Goal: Information Seeking & Learning: Learn about a topic

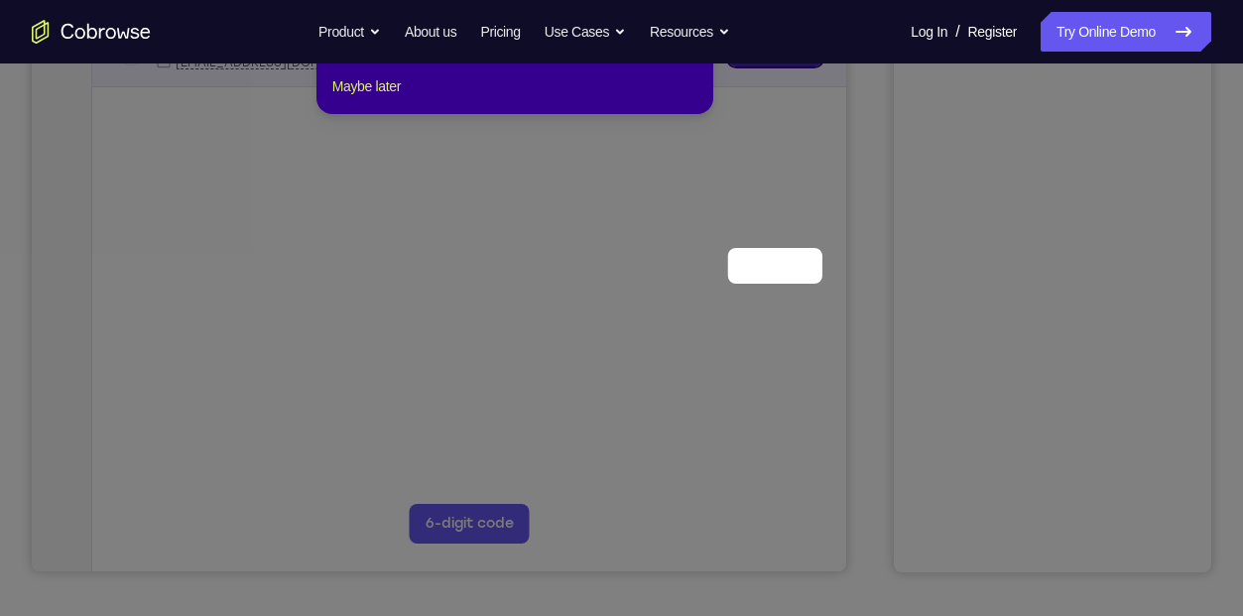
scroll to position [132, 0]
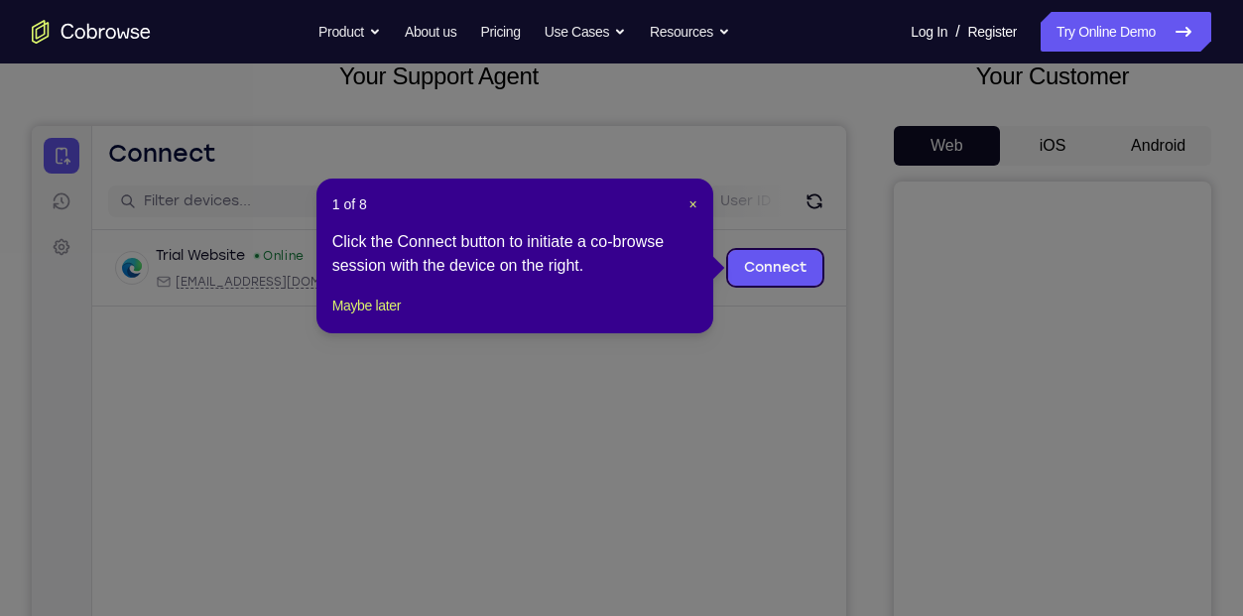
click at [686, 200] on header "1 of 8 ×" at bounding box center [514, 204] width 365 height 20
click at [690, 203] on span "×" at bounding box center [693, 204] width 8 height 16
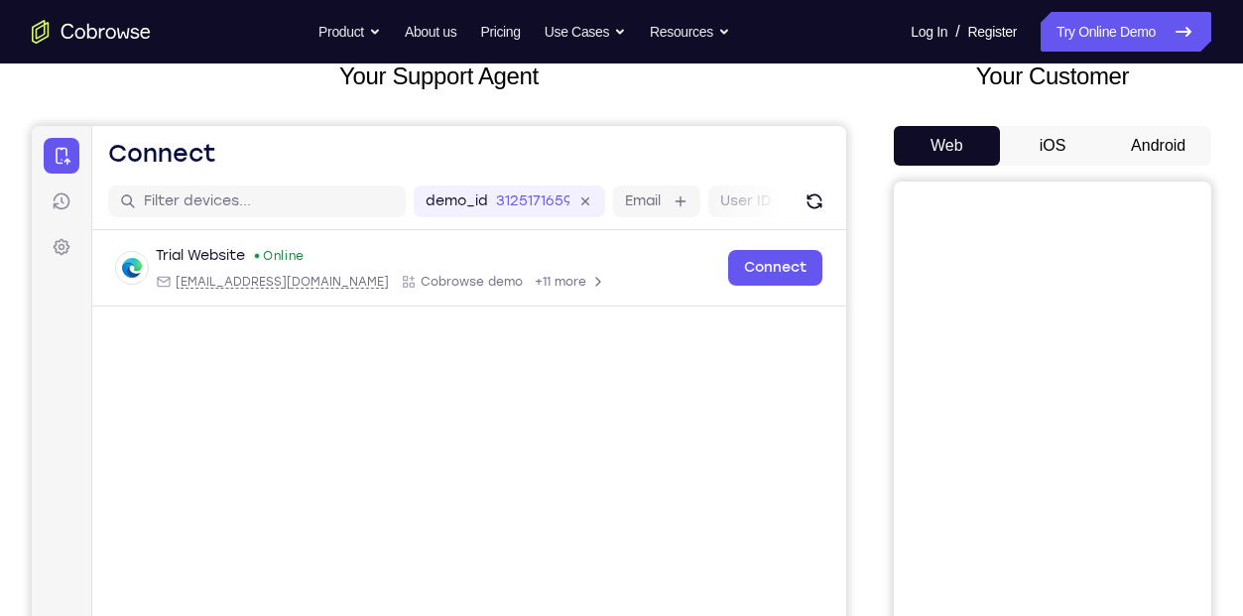
click at [1145, 154] on button "Android" at bounding box center [1158, 146] width 106 height 40
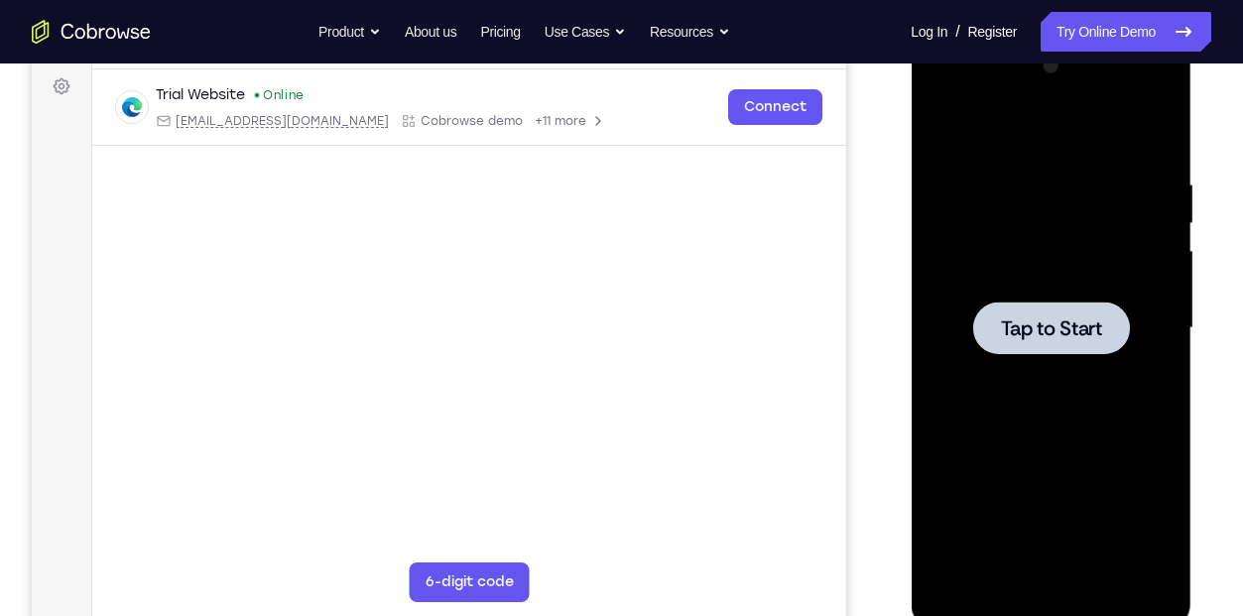
scroll to position [0, 0]
click at [1049, 298] on div at bounding box center [1050, 328] width 250 height 555
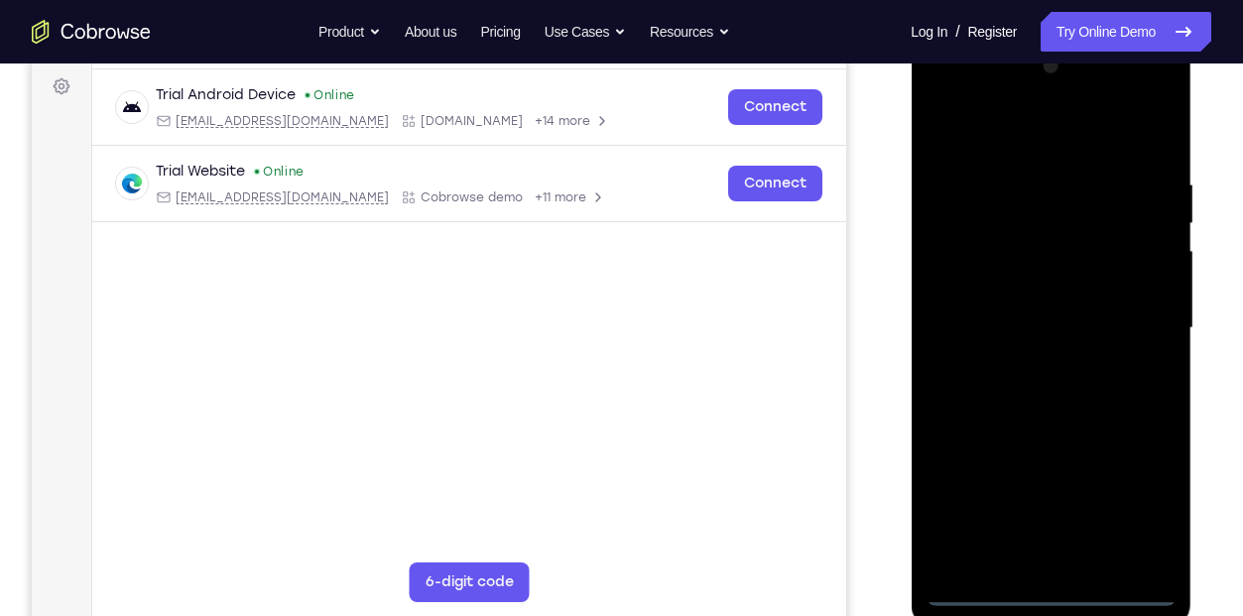
click at [1048, 592] on div at bounding box center [1050, 328] width 250 height 555
click at [1133, 510] on div at bounding box center [1050, 328] width 250 height 555
click at [1058, 135] on div at bounding box center [1050, 328] width 250 height 555
click at [1138, 325] on div at bounding box center [1050, 328] width 250 height 555
click at [1066, 558] on div at bounding box center [1050, 328] width 250 height 555
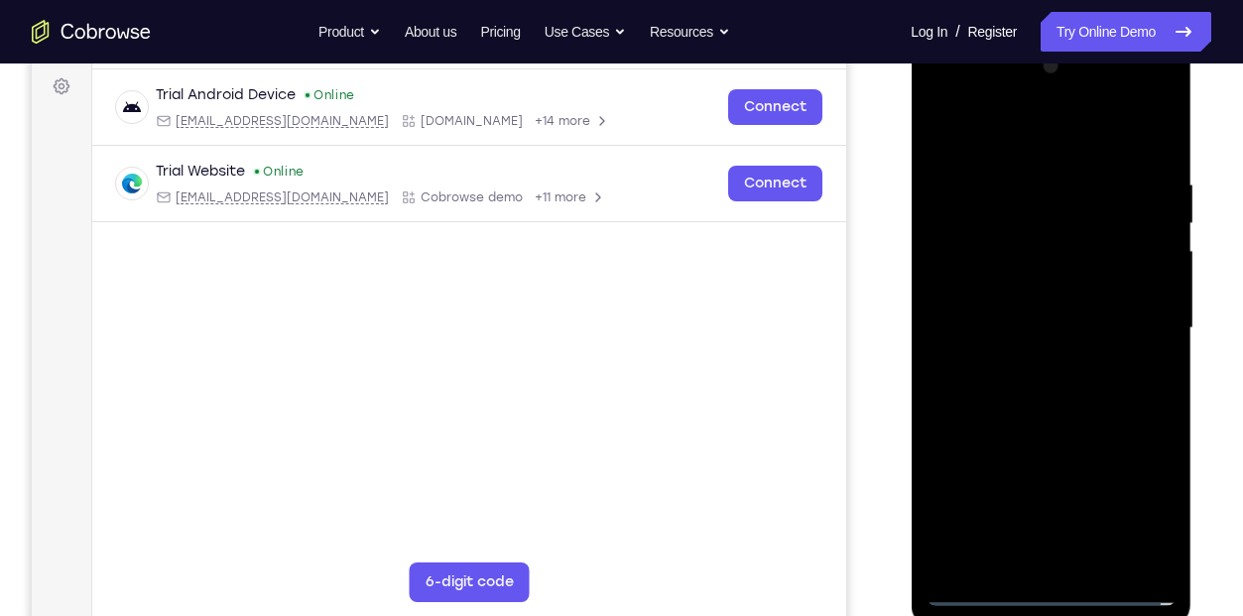
click at [1010, 303] on div at bounding box center [1050, 328] width 250 height 555
click at [991, 295] on div at bounding box center [1050, 328] width 250 height 555
click at [1086, 327] on div at bounding box center [1050, 328] width 250 height 555
click at [1048, 386] on div at bounding box center [1050, 328] width 250 height 555
click at [1056, 386] on div at bounding box center [1050, 328] width 250 height 555
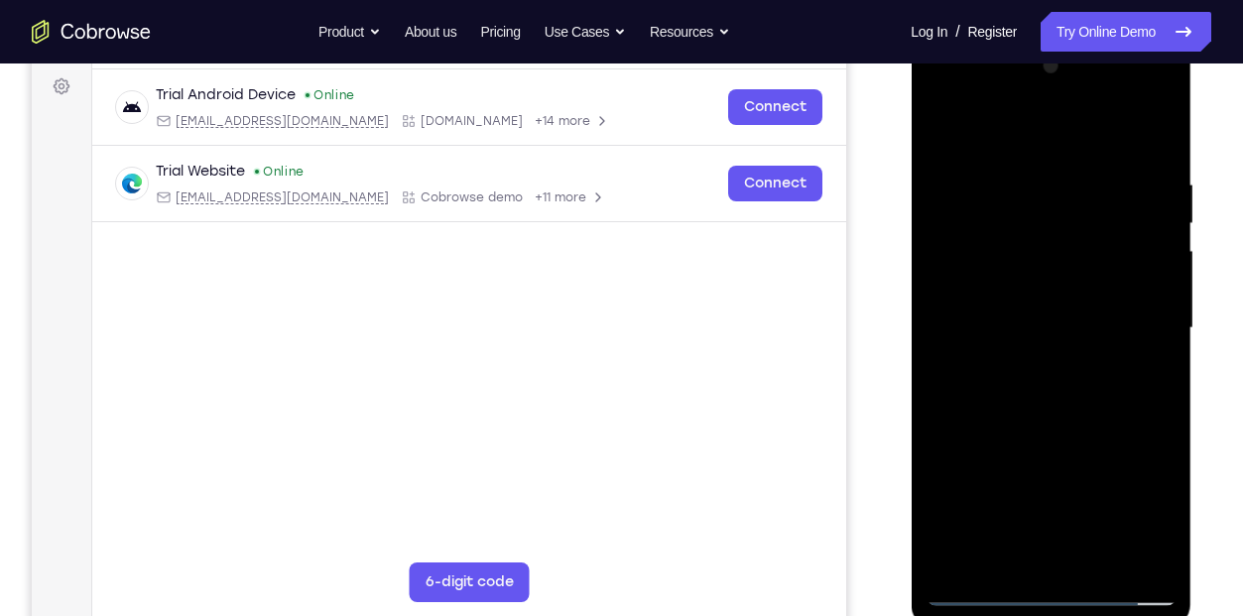
click at [1149, 362] on div at bounding box center [1050, 328] width 250 height 555
click at [1159, 170] on div at bounding box center [1050, 328] width 250 height 555
click at [1163, 123] on div at bounding box center [1050, 328] width 250 height 555
drag, startPoint x: 1116, startPoint y: 218, endPoint x: 1129, endPoint y: 470, distance: 252.3
click at [1129, 470] on div at bounding box center [1050, 328] width 250 height 555
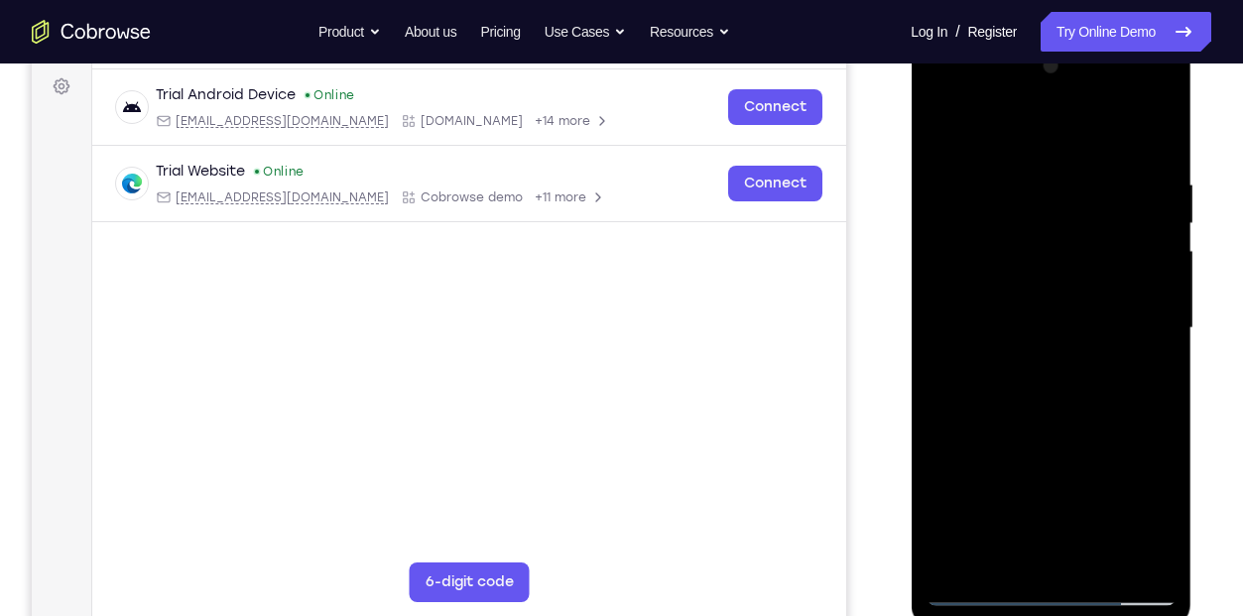
drag, startPoint x: 1045, startPoint y: 235, endPoint x: 1045, endPoint y: 547, distance: 311.4
click at [1045, 547] on div at bounding box center [1050, 328] width 250 height 555
click at [1164, 558] on div at bounding box center [1050, 328] width 250 height 555
click at [945, 122] on div at bounding box center [1050, 328] width 250 height 555
click at [1099, 559] on div at bounding box center [1050, 328] width 250 height 555
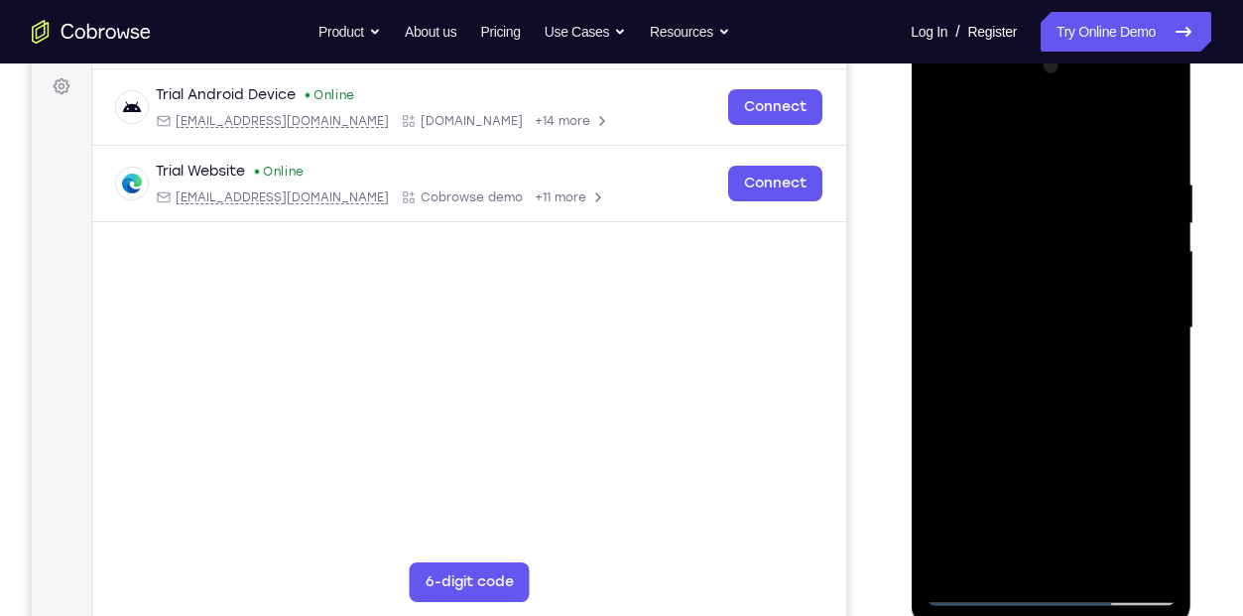
click at [1074, 427] on div at bounding box center [1050, 328] width 250 height 555
click at [1091, 311] on div at bounding box center [1050, 328] width 250 height 555
click at [1001, 548] on div at bounding box center [1050, 328] width 250 height 555
click at [937, 127] on div at bounding box center [1050, 328] width 250 height 555
click at [956, 121] on div at bounding box center [1050, 328] width 250 height 555
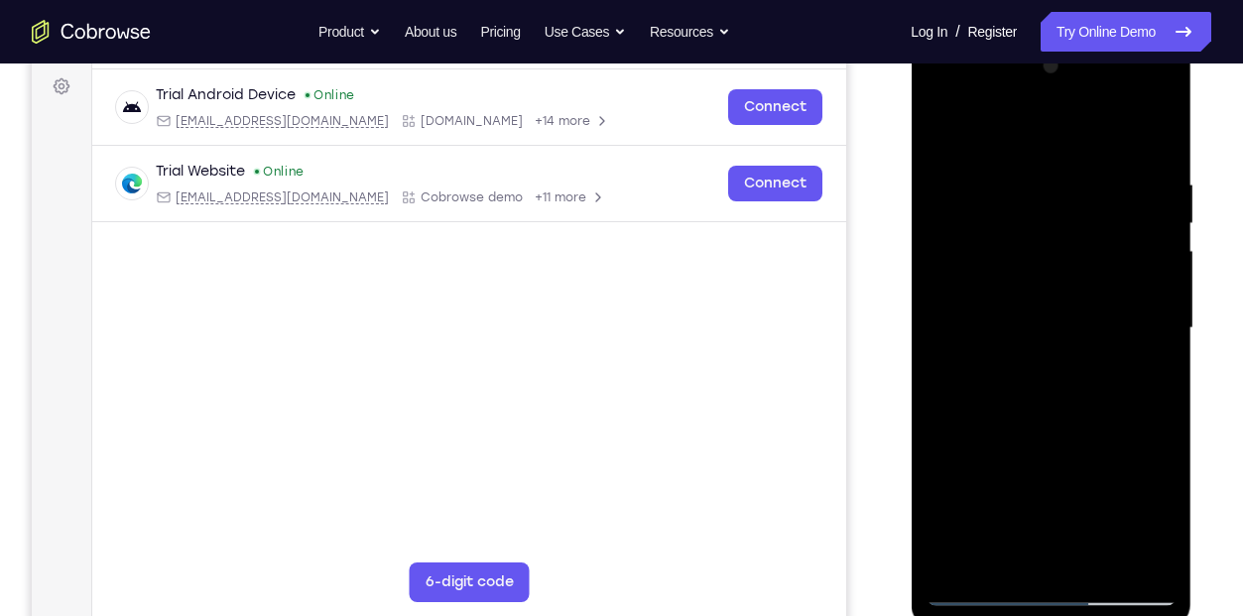
drag, startPoint x: 1065, startPoint y: 446, endPoint x: 1060, endPoint y: 246, distance: 200.4
click at [1060, 246] on div at bounding box center [1050, 328] width 250 height 555
drag, startPoint x: 1062, startPoint y: 463, endPoint x: 1059, endPoint y: 246, distance: 217.2
click at [1059, 246] on div at bounding box center [1050, 328] width 250 height 555
drag, startPoint x: 1054, startPoint y: 488, endPoint x: 1058, endPoint y: 223, distance: 264.9
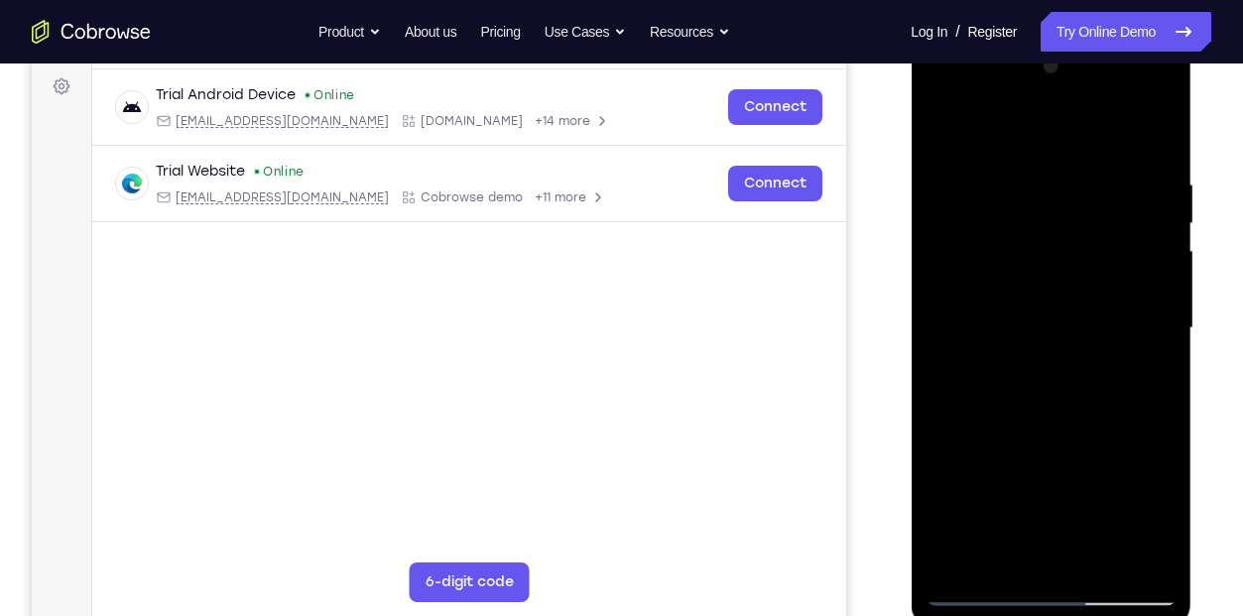
click at [1058, 223] on div at bounding box center [1050, 328] width 250 height 555
drag, startPoint x: 1057, startPoint y: 413, endPoint x: 1056, endPoint y: 218, distance: 194.4
click at [1056, 218] on div at bounding box center [1050, 328] width 250 height 555
drag, startPoint x: 1073, startPoint y: 416, endPoint x: 1068, endPoint y: 245, distance: 170.7
click at [1068, 245] on div at bounding box center [1050, 328] width 250 height 555
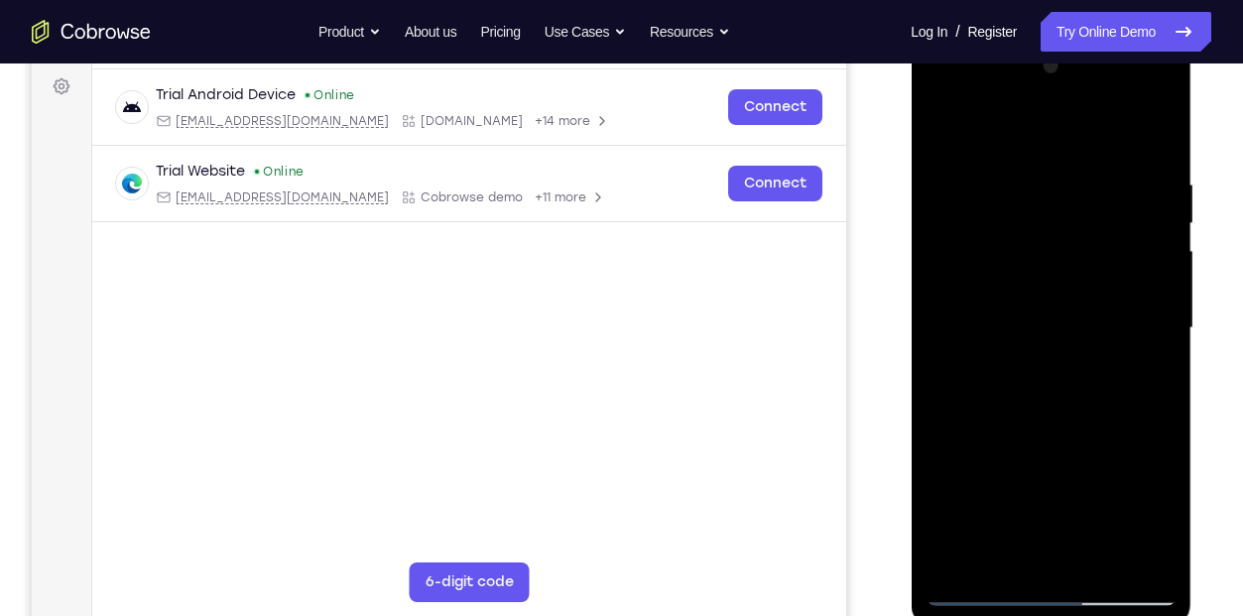
drag, startPoint x: 1060, startPoint y: 428, endPoint x: 1060, endPoint y: 235, distance: 193.4
click at [1060, 235] on div at bounding box center [1050, 328] width 250 height 555
drag, startPoint x: 1076, startPoint y: 286, endPoint x: 1098, endPoint y: 439, distance: 155.3
click at [1098, 439] on div at bounding box center [1050, 328] width 250 height 555
click at [1155, 332] on div at bounding box center [1050, 328] width 250 height 555
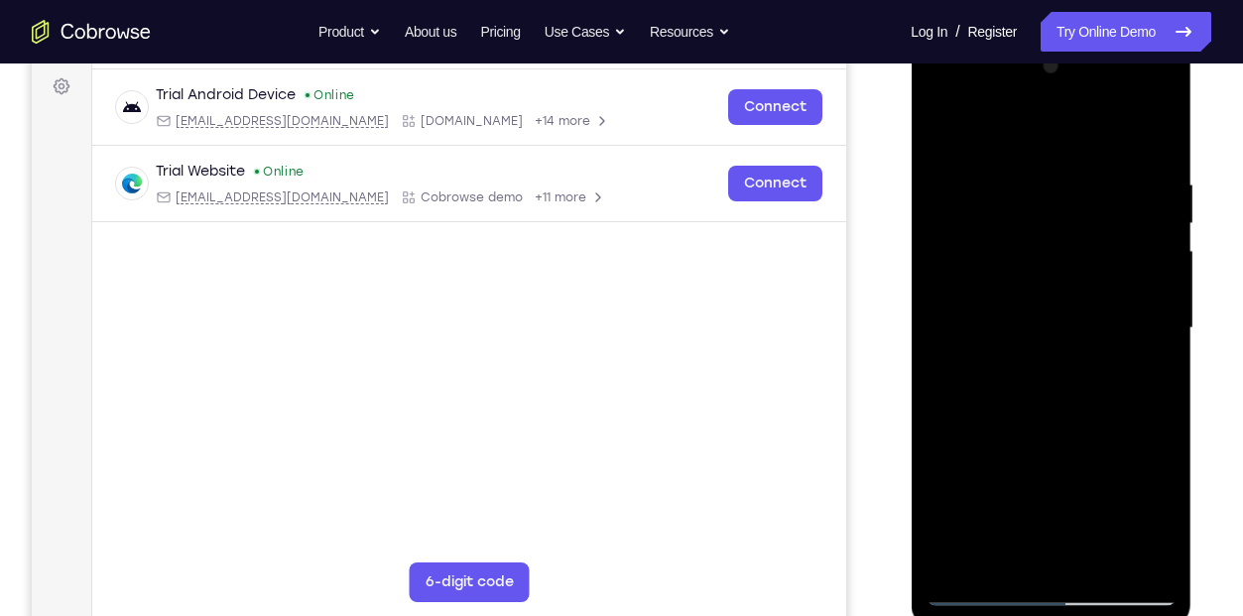
drag, startPoint x: 1127, startPoint y: 398, endPoint x: 1121, endPoint y: 217, distance: 180.6
click at [1121, 217] on div at bounding box center [1050, 328] width 250 height 555
drag, startPoint x: 1062, startPoint y: 517, endPoint x: 1069, endPoint y: 250, distance: 266.9
click at [1069, 250] on div at bounding box center [1050, 328] width 250 height 555
click at [1070, 346] on div at bounding box center [1050, 328] width 250 height 555
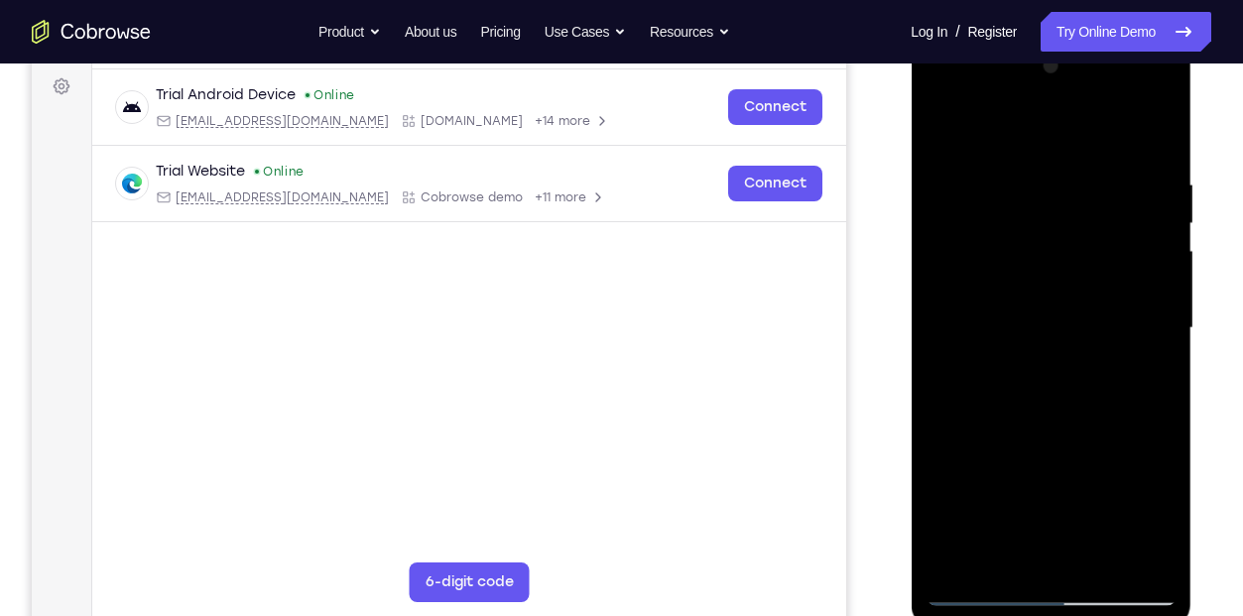
click at [1070, 346] on div at bounding box center [1050, 328] width 250 height 555
drag, startPoint x: 1093, startPoint y: 423, endPoint x: 1081, endPoint y: 161, distance: 262.1
click at [1081, 161] on div at bounding box center [1050, 328] width 250 height 555
drag, startPoint x: 1064, startPoint y: 422, endPoint x: 1085, endPoint y: 184, distance: 238.0
click at [1085, 184] on div at bounding box center [1050, 328] width 250 height 555
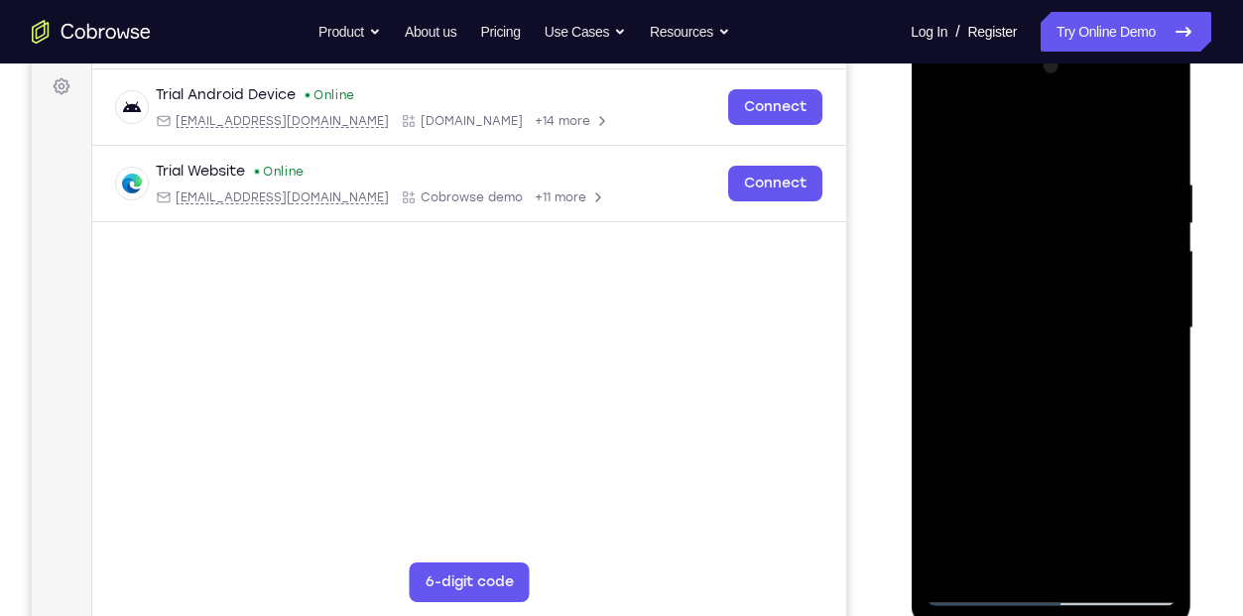
drag, startPoint x: 1062, startPoint y: 425, endPoint x: 1077, endPoint y: 209, distance: 215.7
click at [1077, 209] on div at bounding box center [1050, 328] width 250 height 555
drag, startPoint x: 1063, startPoint y: 456, endPoint x: 1068, endPoint y: 233, distance: 223.2
click at [1068, 233] on div at bounding box center [1050, 328] width 250 height 555
drag, startPoint x: 1073, startPoint y: 417, endPoint x: 1071, endPoint y: 204, distance: 212.3
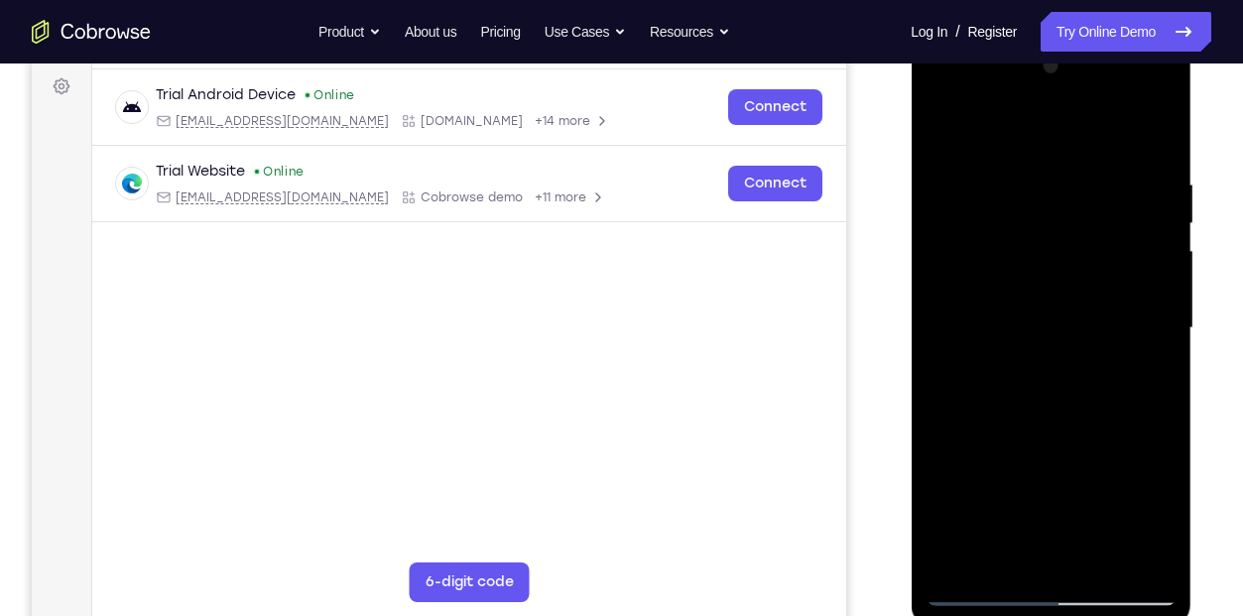
click at [1071, 204] on div at bounding box center [1050, 328] width 250 height 555
drag, startPoint x: 1068, startPoint y: 428, endPoint x: 1071, endPoint y: 262, distance: 166.7
click at [1071, 262] on div at bounding box center [1050, 328] width 250 height 555
click at [1081, 314] on div at bounding box center [1050, 328] width 250 height 555
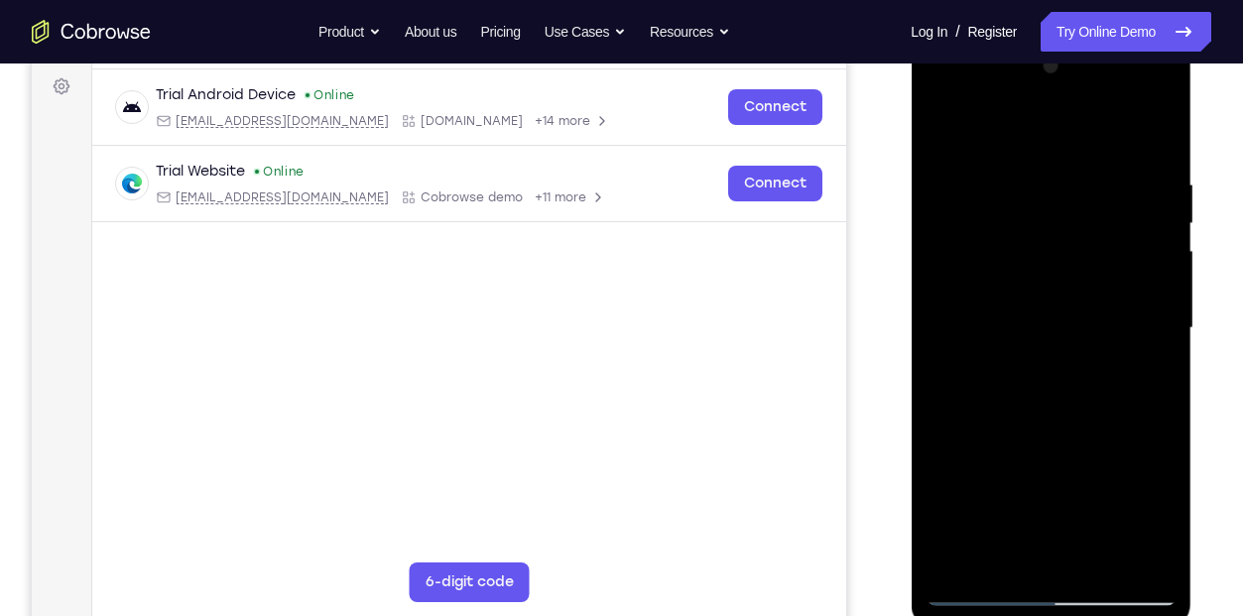
click at [959, 566] on div at bounding box center [1050, 328] width 250 height 555
click at [1025, 187] on div at bounding box center [1050, 328] width 250 height 555
click at [1152, 143] on div at bounding box center [1050, 328] width 250 height 555
drag, startPoint x: 1143, startPoint y: 162, endPoint x: 1033, endPoint y: 178, distance: 111.2
click at [1033, 178] on div at bounding box center [1050, 328] width 250 height 555
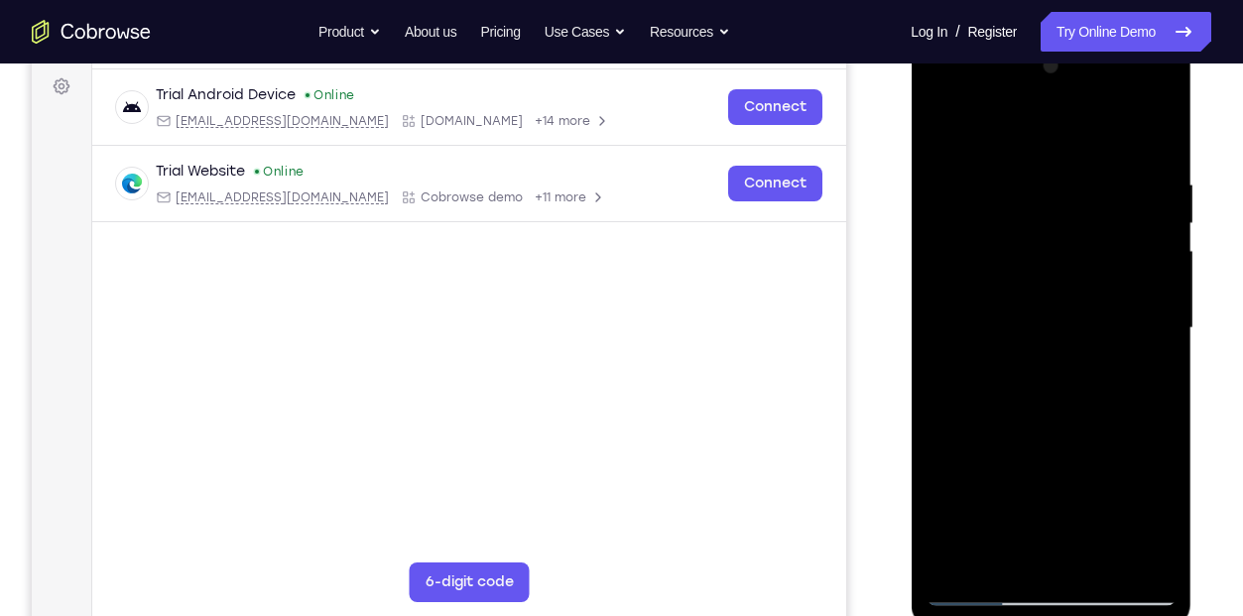
drag, startPoint x: 1124, startPoint y: 168, endPoint x: 1037, endPoint y: 179, distance: 87.0
click at [1037, 179] on div at bounding box center [1050, 328] width 250 height 555
drag, startPoint x: 1089, startPoint y: 171, endPoint x: 954, endPoint y: 177, distance: 135.0
click at [954, 177] on div at bounding box center [1050, 328] width 250 height 555
drag, startPoint x: 1113, startPoint y: 155, endPoint x: 992, endPoint y: 174, distance: 122.5
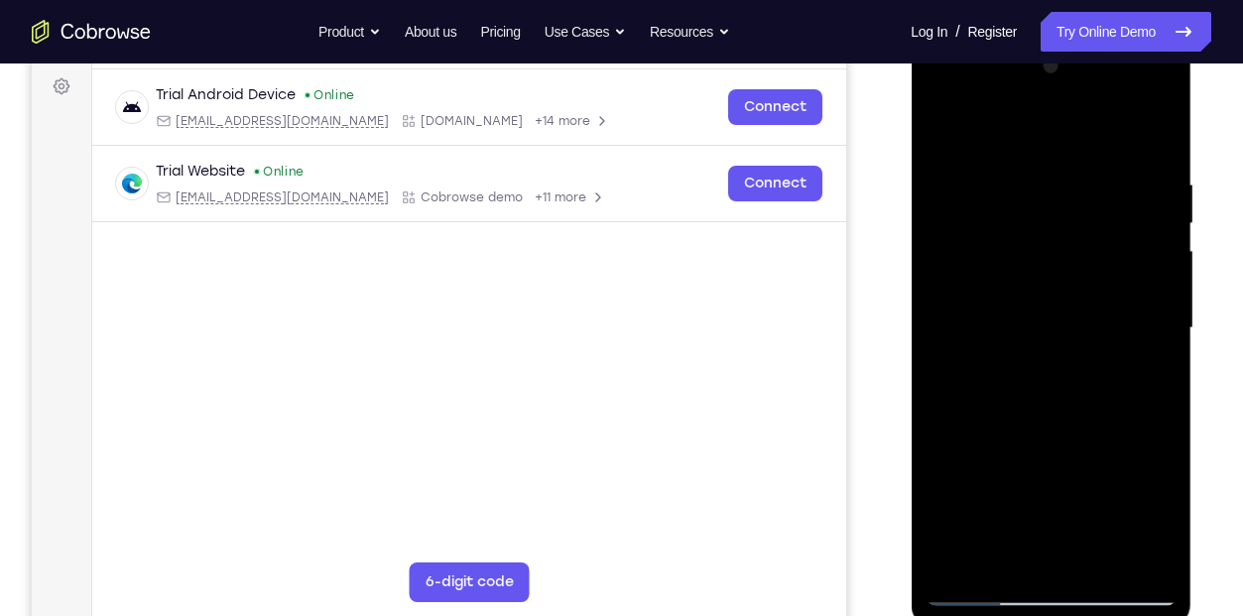
click at [992, 174] on div at bounding box center [1050, 328] width 250 height 555
drag, startPoint x: 1144, startPoint y: 166, endPoint x: 1002, endPoint y: 181, distance: 142.6
click at [1002, 181] on div at bounding box center [1050, 328] width 250 height 555
drag, startPoint x: 1138, startPoint y: 157, endPoint x: 999, endPoint y: 178, distance: 140.4
click at [999, 178] on div at bounding box center [1050, 328] width 250 height 555
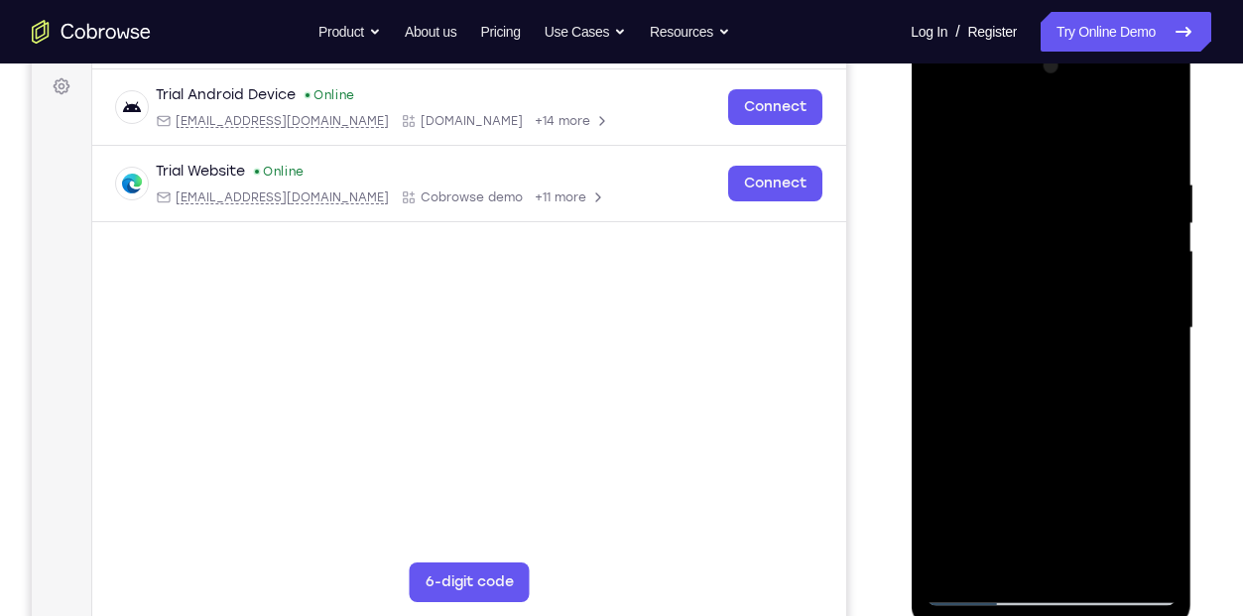
drag, startPoint x: 1052, startPoint y: 355, endPoint x: 1032, endPoint y: 132, distance: 224.1
click at [1032, 132] on div at bounding box center [1050, 328] width 250 height 555
click at [1049, 211] on div at bounding box center [1050, 328] width 250 height 555
drag, startPoint x: 1065, startPoint y: 381, endPoint x: 1061, endPoint y: 189, distance: 191.5
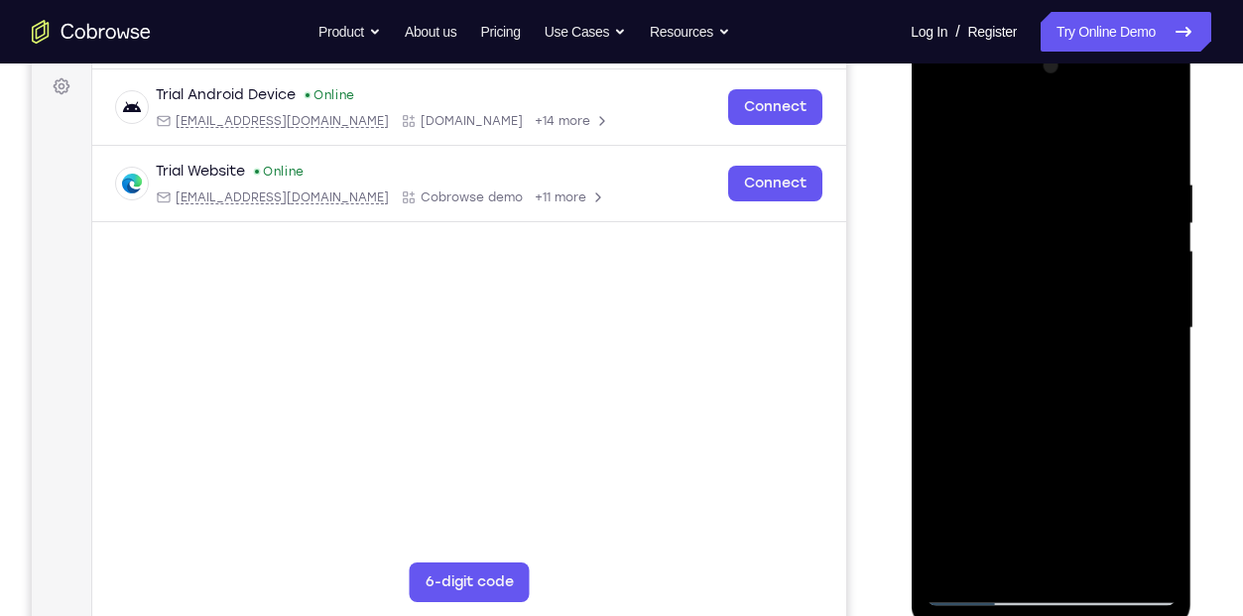
click at [1061, 189] on div at bounding box center [1050, 328] width 250 height 555
drag, startPoint x: 1075, startPoint y: 449, endPoint x: 1052, endPoint y: 207, distance: 243.1
click at [1052, 207] on div at bounding box center [1050, 328] width 250 height 555
drag, startPoint x: 1077, startPoint y: 461, endPoint x: 1072, endPoint y: 284, distance: 177.6
click at [1072, 284] on div at bounding box center [1050, 328] width 250 height 555
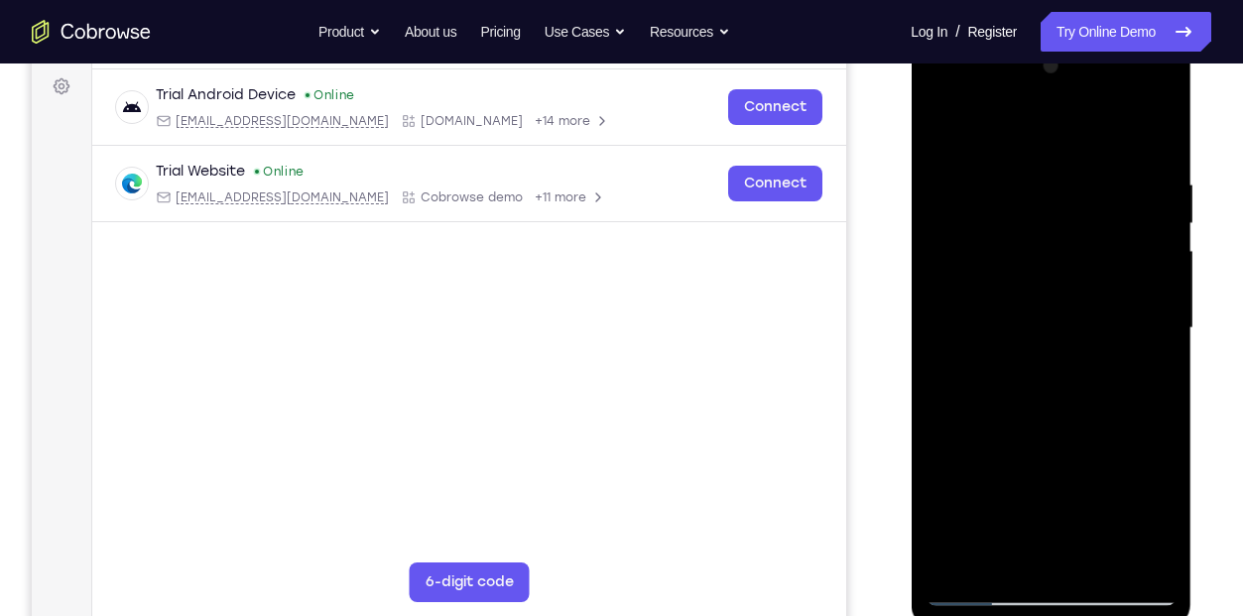
click at [949, 558] on div at bounding box center [1050, 328] width 250 height 555
drag, startPoint x: 1036, startPoint y: 202, endPoint x: 1059, endPoint y: 471, distance: 269.8
click at [1059, 471] on div at bounding box center [1050, 328] width 250 height 555
click at [1096, 558] on div at bounding box center [1050, 328] width 250 height 555
click at [1072, 307] on div at bounding box center [1050, 328] width 250 height 555
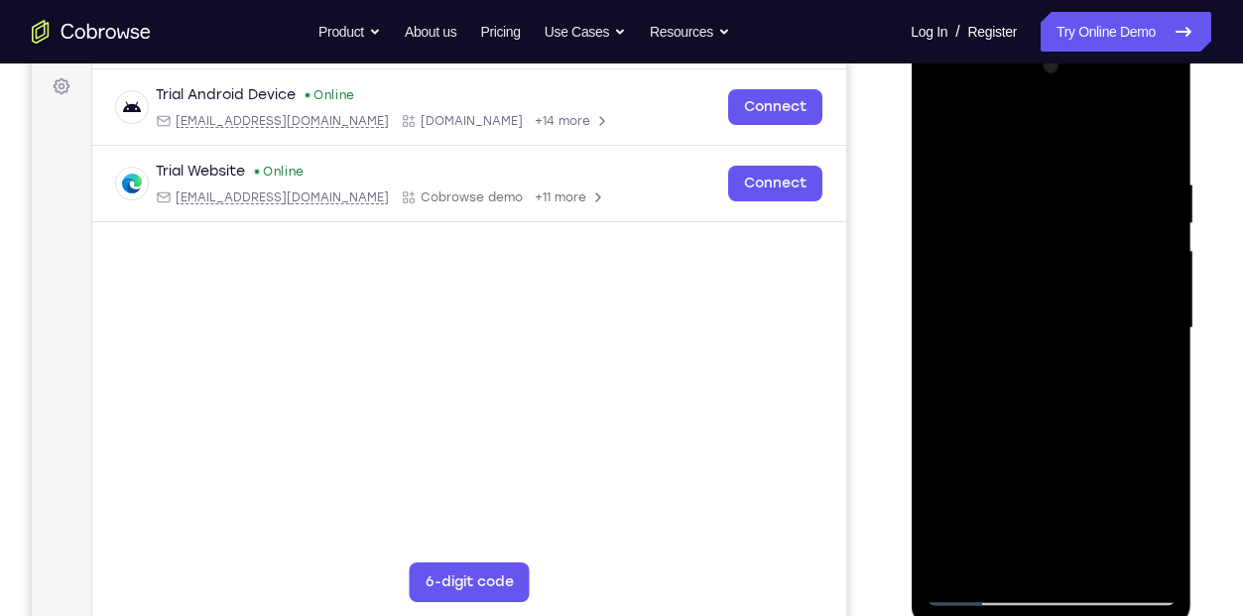
click at [1152, 557] on div at bounding box center [1050, 328] width 250 height 555
click at [974, 554] on div at bounding box center [1050, 328] width 250 height 555
click at [1151, 509] on div at bounding box center [1050, 328] width 250 height 555
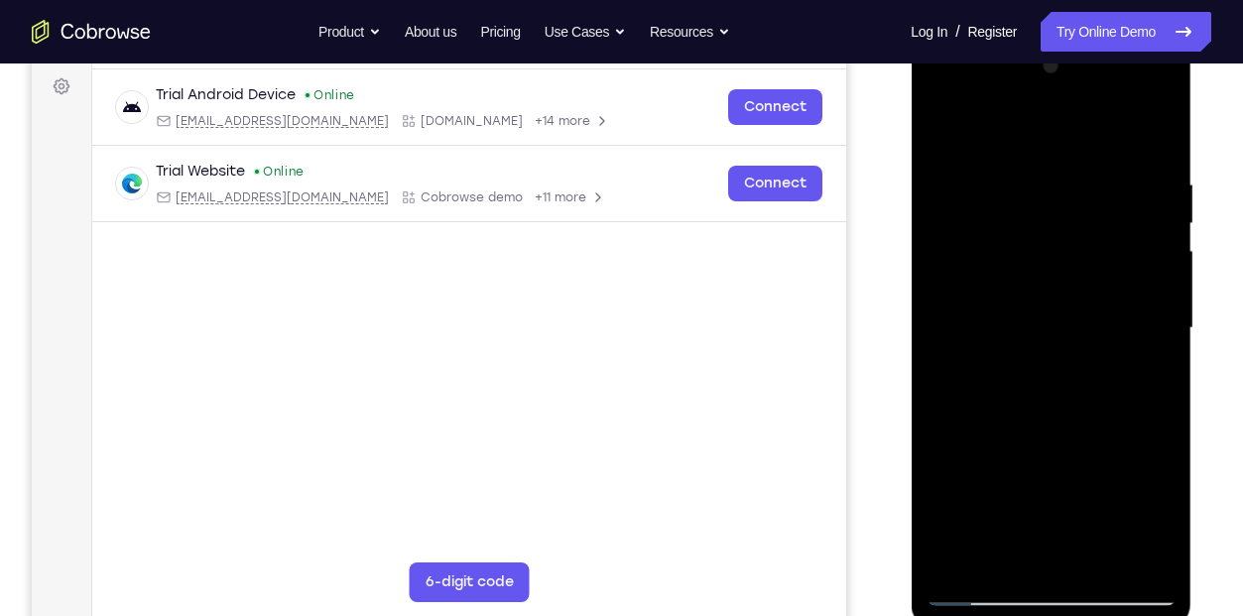
click at [1143, 380] on div at bounding box center [1050, 328] width 250 height 555
click at [942, 127] on div at bounding box center [1050, 328] width 250 height 555
click at [943, 125] on div at bounding box center [1050, 328] width 250 height 555
click at [1140, 555] on div at bounding box center [1050, 328] width 250 height 555
drag, startPoint x: 1085, startPoint y: 269, endPoint x: 1098, endPoint y: 603, distance: 334.5
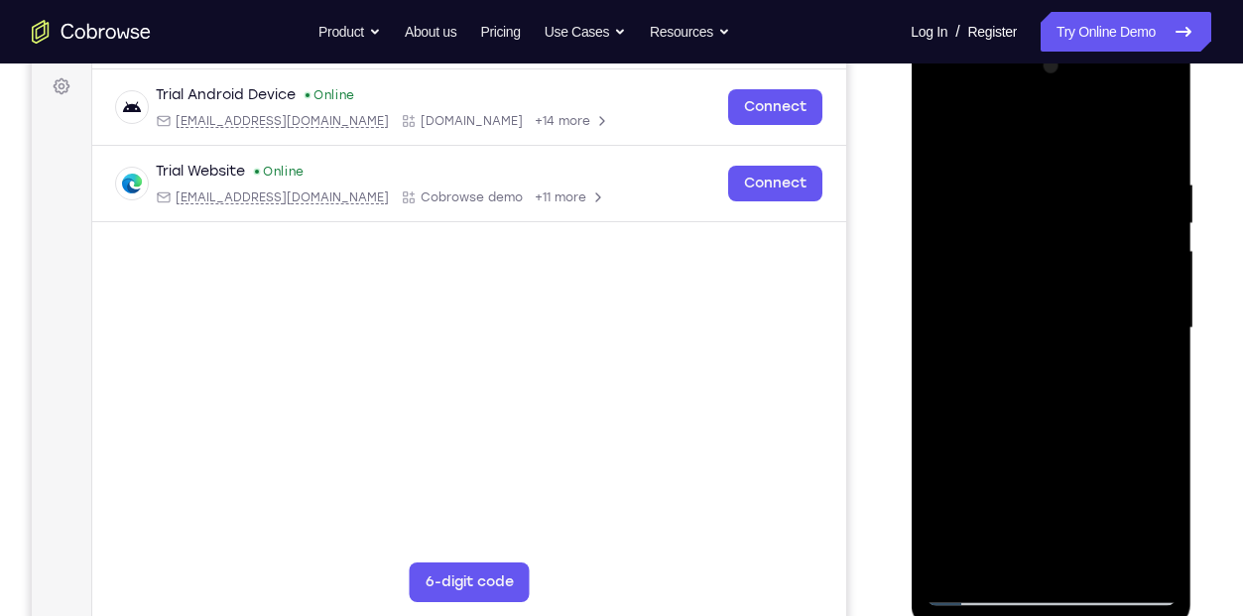
click at [1098, 603] on div at bounding box center [1050, 328] width 250 height 555
drag, startPoint x: 1068, startPoint y: 299, endPoint x: 1065, endPoint y: 240, distance: 58.6
click at [1065, 240] on div at bounding box center [1050, 328] width 250 height 555
click at [985, 379] on div at bounding box center [1050, 328] width 250 height 555
drag, startPoint x: 1068, startPoint y: 491, endPoint x: 1059, endPoint y: 269, distance: 222.4
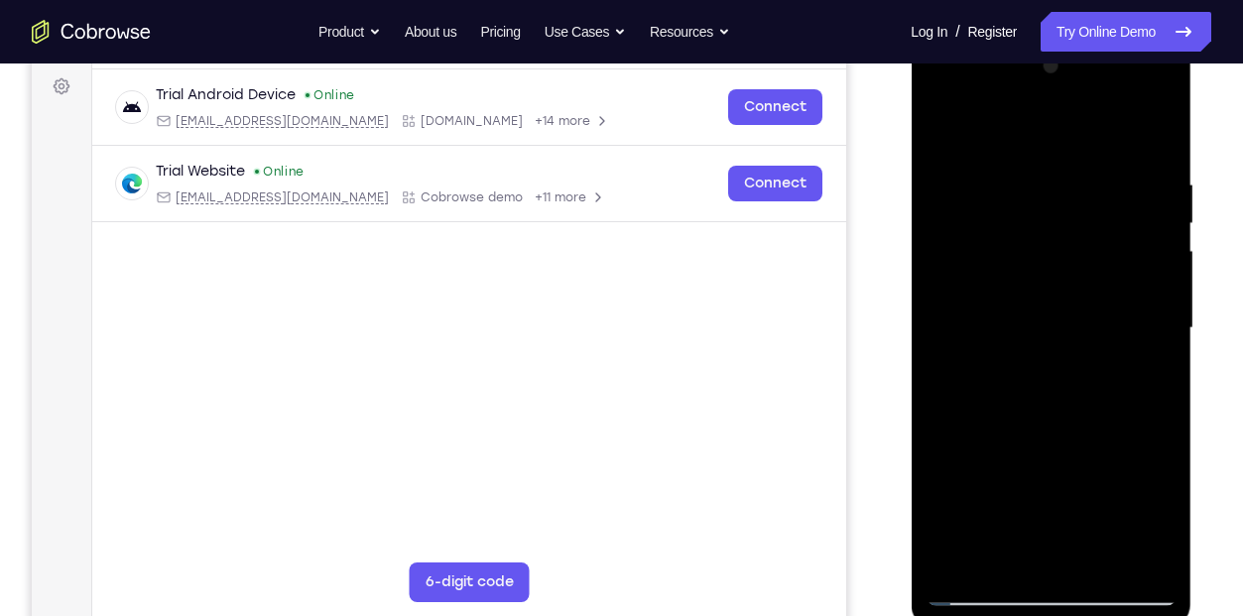
click at [1059, 269] on div at bounding box center [1050, 328] width 250 height 555
drag, startPoint x: 1071, startPoint y: 462, endPoint x: 1069, endPoint y: 260, distance: 202.3
click at [1069, 260] on div at bounding box center [1050, 328] width 250 height 555
click at [950, 129] on div at bounding box center [1050, 328] width 250 height 555
click at [1023, 269] on div at bounding box center [1050, 328] width 250 height 555
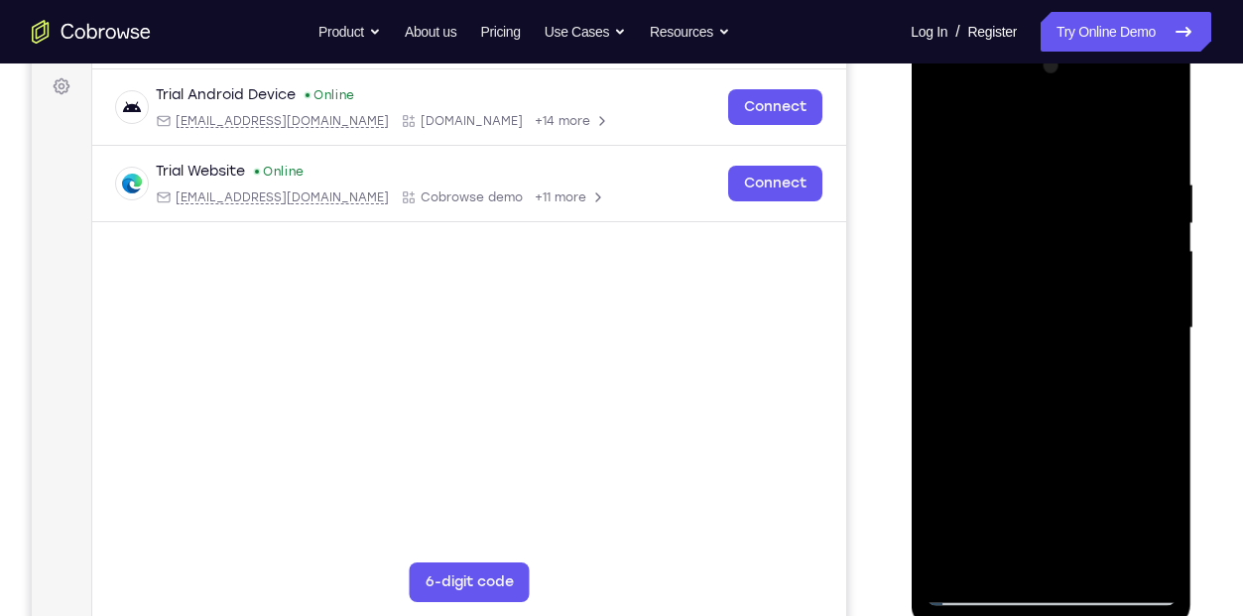
drag, startPoint x: 1068, startPoint y: 433, endPoint x: 1074, endPoint y: 171, distance: 262.9
click at [1074, 171] on div at bounding box center [1050, 328] width 250 height 555
drag, startPoint x: 1061, startPoint y: 363, endPoint x: 1036, endPoint y: 133, distance: 231.4
click at [1036, 133] on div at bounding box center [1050, 328] width 250 height 555
drag, startPoint x: 1060, startPoint y: 392, endPoint x: 1054, endPoint y: 173, distance: 219.3
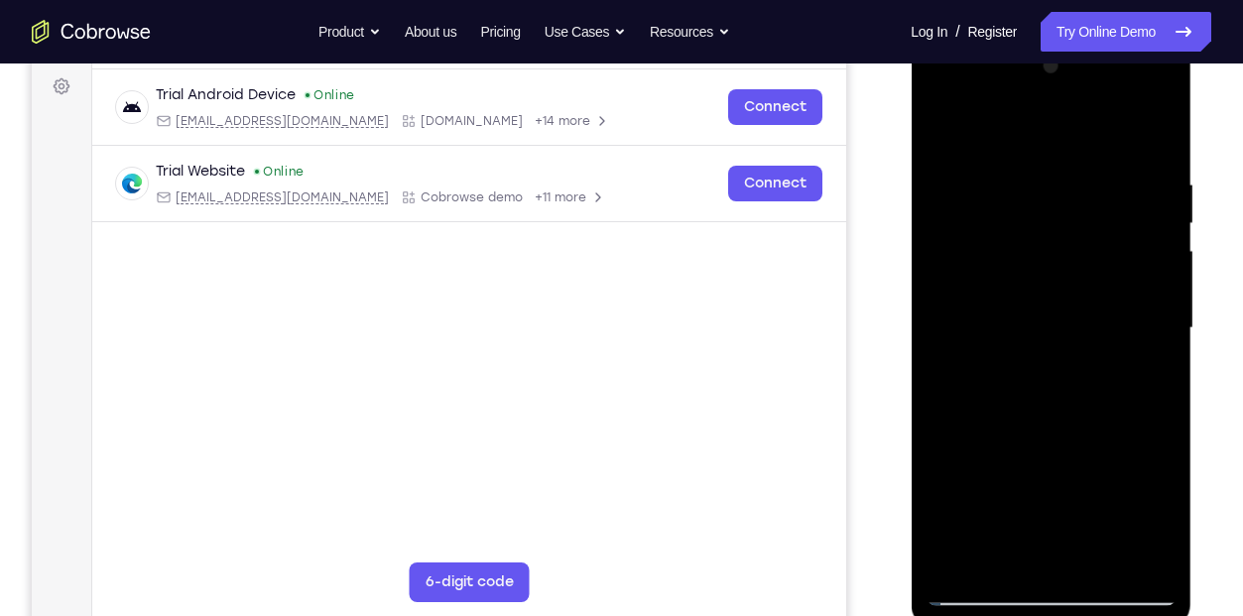
click at [1054, 173] on div at bounding box center [1050, 328] width 250 height 555
drag, startPoint x: 1071, startPoint y: 397, endPoint x: 1059, endPoint y: 222, distance: 175.0
click at [1059, 222] on div at bounding box center [1050, 328] width 250 height 555
drag, startPoint x: 1074, startPoint y: 417, endPoint x: 1069, endPoint y: 155, distance: 261.9
click at [1069, 155] on div at bounding box center [1050, 328] width 250 height 555
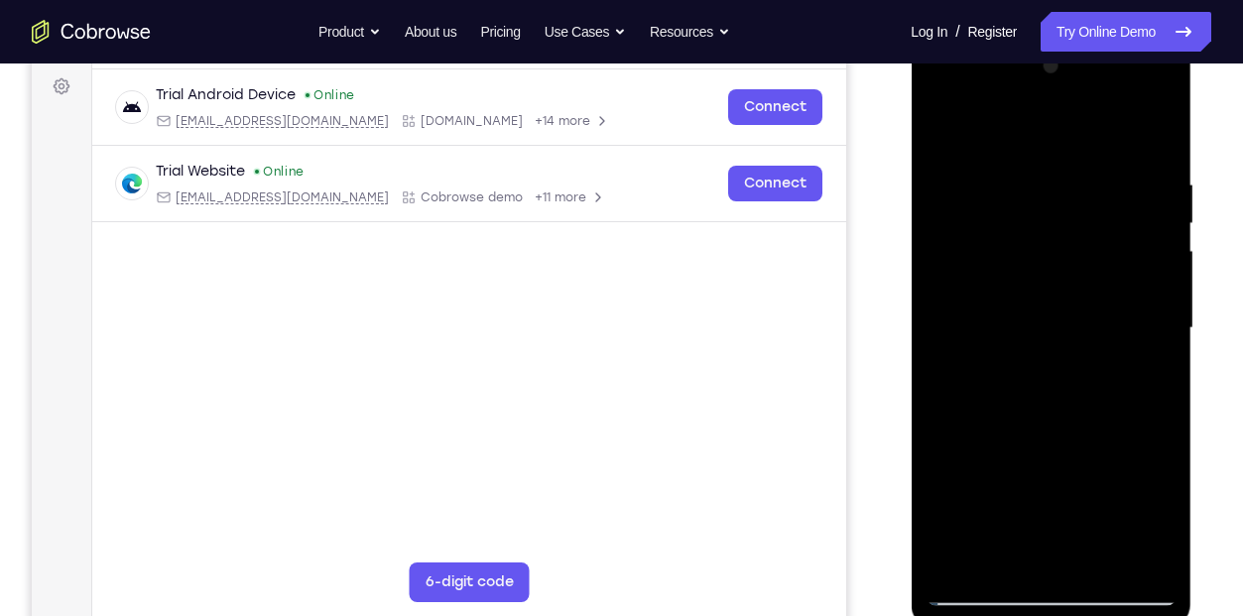
drag, startPoint x: 1094, startPoint y: 433, endPoint x: 1080, endPoint y: 208, distance: 225.6
click at [1080, 208] on div at bounding box center [1050, 328] width 250 height 555
drag, startPoint x: 1084, startPoint y: 456, endPoint x: 1076, endPoint y: 236, distance: 220.3
click at [1076, 236] on div at bounding box center [1050, 328] width 250 height 555
drag, startPoint x: 1074, startPoint y: 448, endPoint x: 1067, endPoint y: 206, distance: 242.1
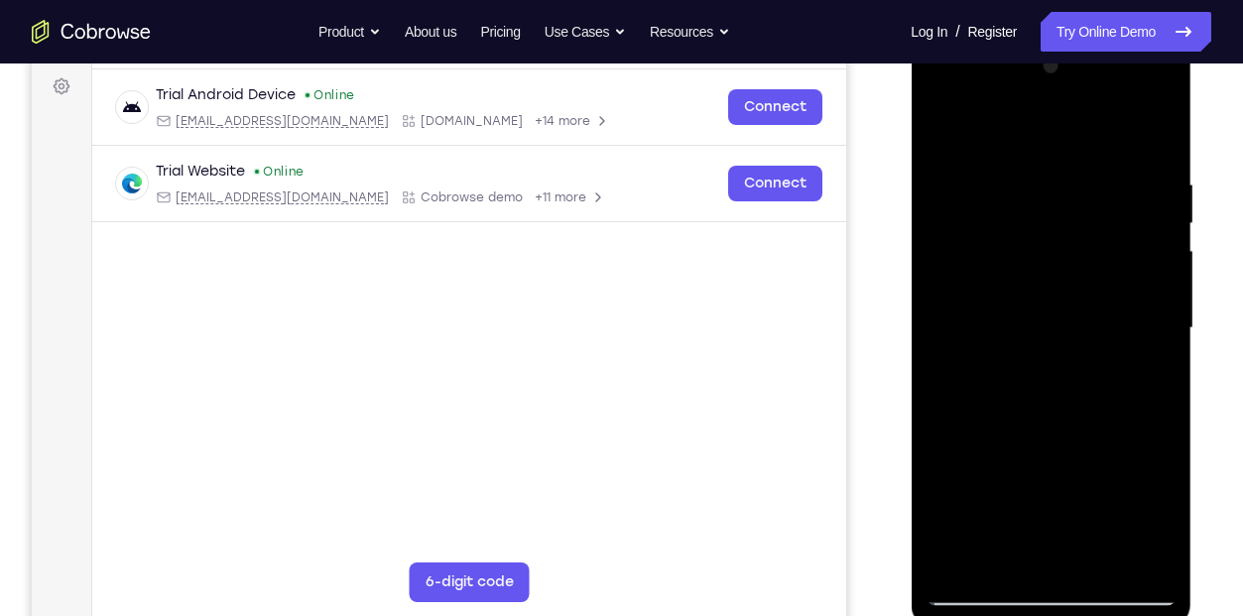
click at [1067, 206] on div at bounding box center [1050, 328] width 250 height 555
drag, startPoint x: 1069, startPoint y: 455, endPoint x: 1064, endPoint y: 231, distance: 224.2
click at [1064, 231] on div at bounding box center [1050, 328] width 250 height 555
drag, startPoint x: 1075, startPoint y: 447, endPoint x: 1073, endPoint y: 188, distance: 258.9
click at [1073, 188] on div at bounding box center [1050, 328] width 250 height 555
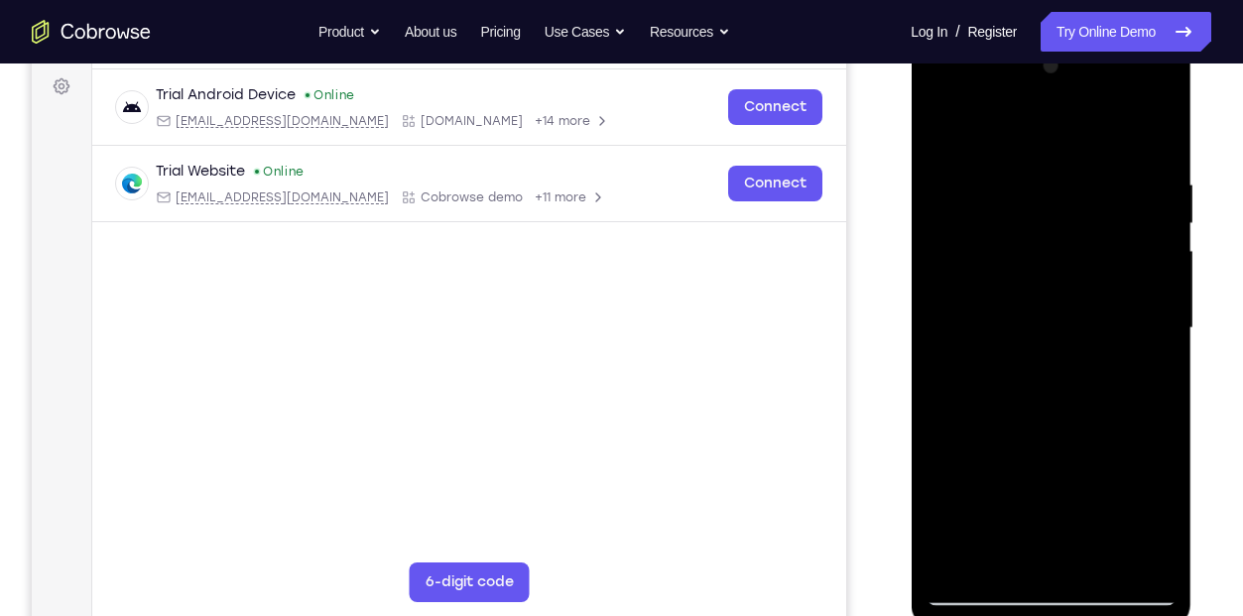
drag, startPoint x: 1077, startPoint y: 475, endPoint x: 1071, endPoint y: 221, distance: 254.0
click at [1071, 221] on div at bounding box center [1050, 328] width 250 height 555
drag, startPoint x: 1071, startPoint y: 221, endPoint x: 1190, endPoint y: 662, distance: 456.2
click at [1190, 615] on html "Online web based iOS Simulators and Android Emulators. Run iPhone, iPad, Mobile…" at bounding box center [1052, 333] width 283 height 595
